Goal: Check status: Check status

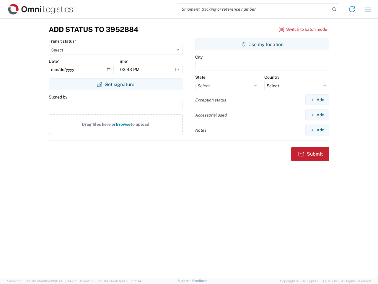
click at [254, 9] on input "search" at bounding box center [253, 9] width 153 height 11
click at [335, 9] on icon at bounding box center [335, 9] width 8 height 8
click at [352, 9] on icon at bounding box center [352, 8] width 9 height 9
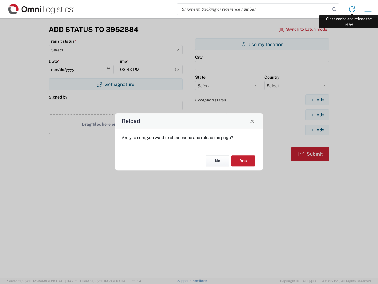
click at [368, 9] on div "Reload Are you sure, you want to clear cache and reload the page? No Yes" at bounding box center [189, 142] width 378 height 284
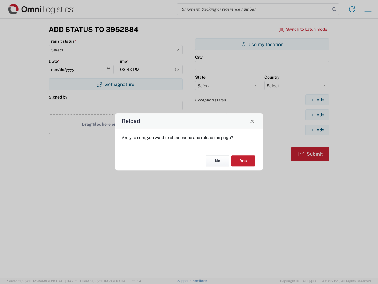
click at [304, 29] on div "Reload Are you sure, you want to clear cache and reload the page? No Yes" at bounding box center [189, 142] width 378 height 284
click at [116, 84] on div "Reload Are you sure, you want to clear cache and reload the page? No Yes" at bounding box center [189, 142] width 378 height 284
click at [263, 44] on div "Reload Are you sure, you want to clear cache and reload the page? No Yes" at bounding box center [189, 142] width 378 height 284
click at [318, 100] on div "Reload Are you sure, you want to clear cache and reload the page? No Yes" at bounding box center [189, 142] width 378 height 284
click at [318, 115] on div "Reload Are you sure, you want to clear cache and reload the page? No Yes" at bounding box center [189, 142] width 378 height 284
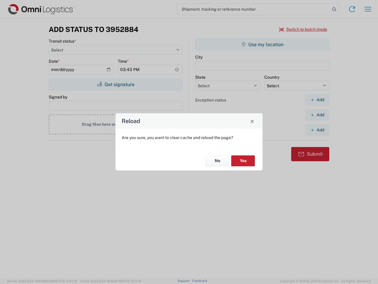
click at [318, 130] on div "Reload Are you sure, you want to clear cache and reload the page? No Yes" at bounding box center [189, 142] width 378 height 284
